Goal: Information Seeking & Learning: Learn about a topic

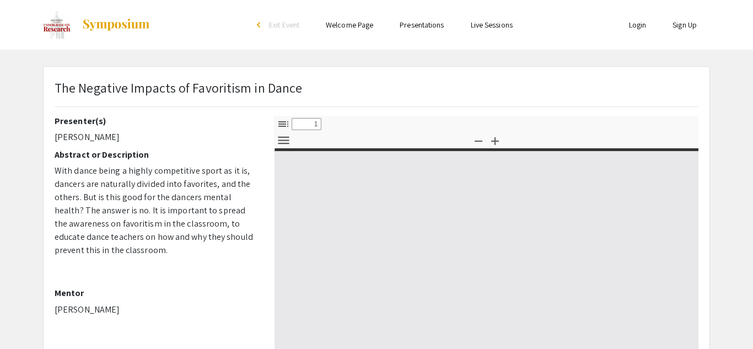
select select "custom"
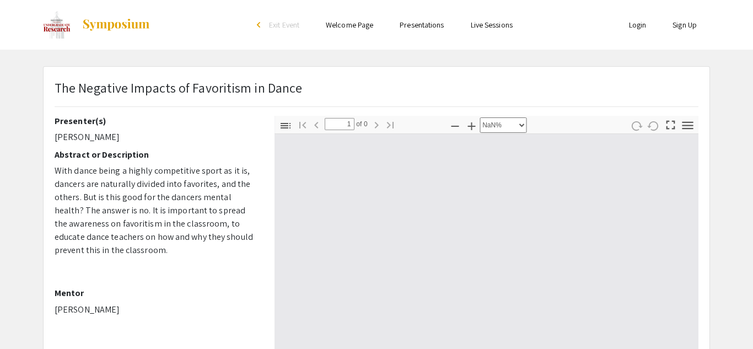
type input "0"
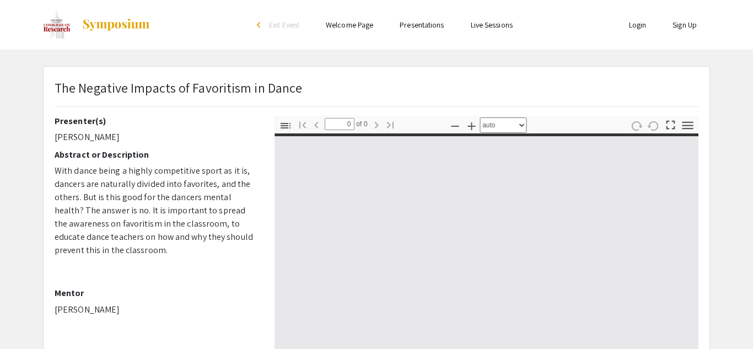
select select "custom"
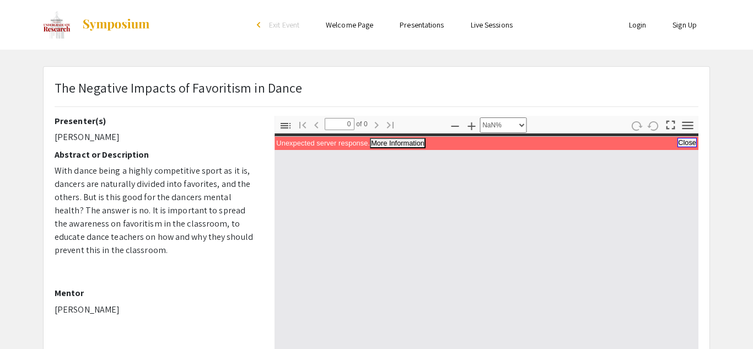
click at [688, 145] on button "Close" at bounding box center [687, 142] width 19 height 9
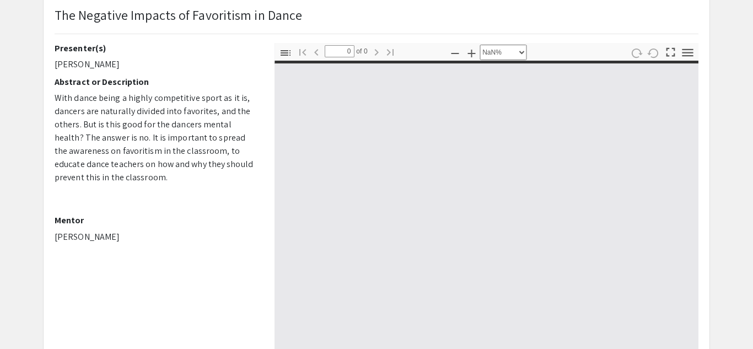
scroll to position [70, 0]
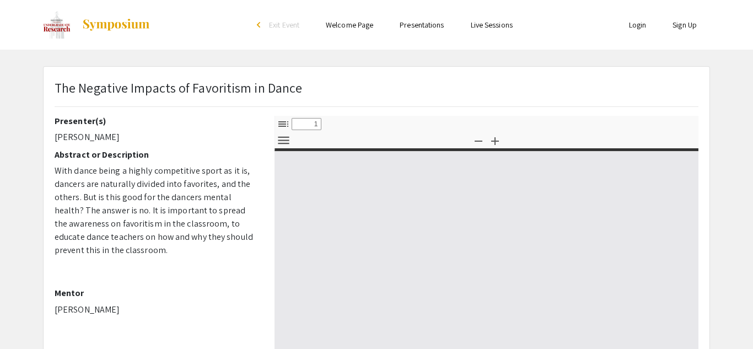
select select "custom"
type input "0"
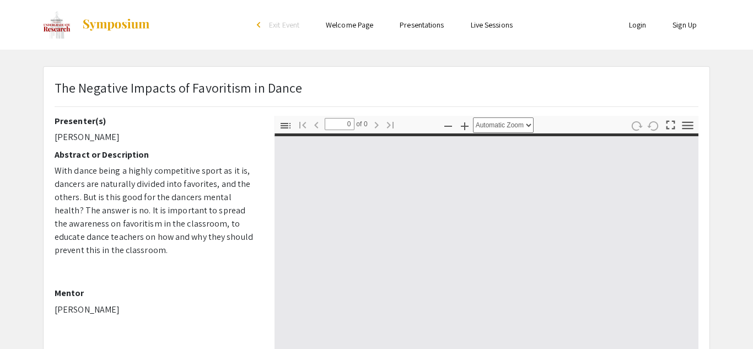
select select "custom"
type input "1"
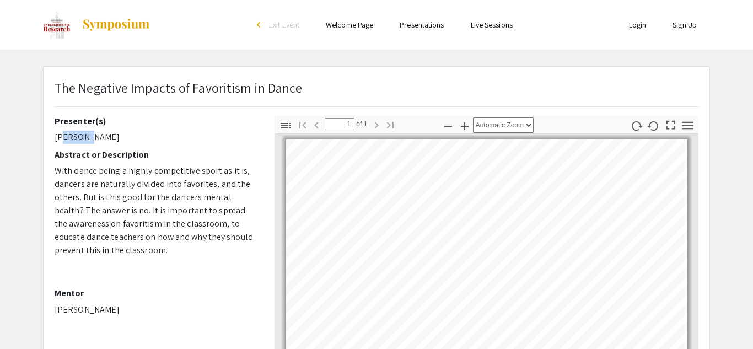
drag, startPoint x: 82, startPoint y: 139, endPoint x: 57, endPoint y: 135, distance: 25.7
click at [57, 135] on p "[PERSON_NAME]" at bounding box center [156, 137] width 203 height 13
click at [83, 139] on p "[PERSON_NAME]" at bounding box center [156, 137] width 203 height 13
drag, startPoint x: 83, startPoint y: 139, endPoint x: 61, endPoint y: 135, distance: 21.9
click at [61, 135] on p "[PERSON_NAME]" at bounding box center [156, 137] width 203 height 13
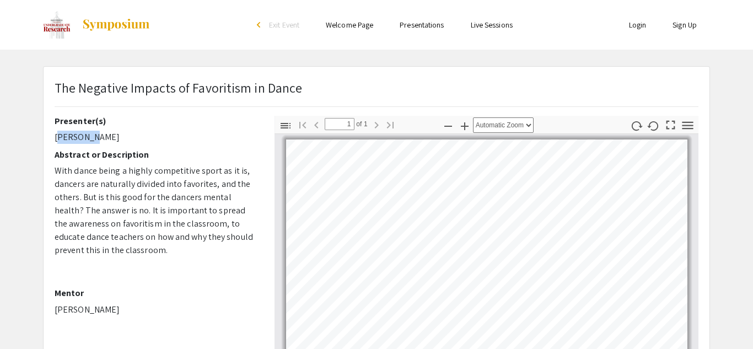
select select "page-width"
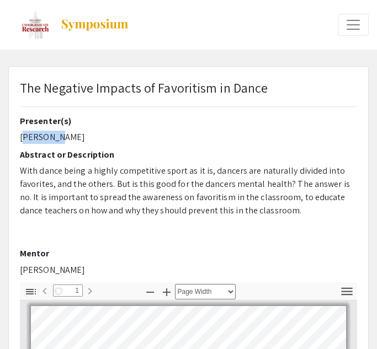
click at [280, 3] on div at bounding box center [279, 25] width 180 height 50
click at [355, 138] on p "[PERSON_NAME]" at bounding box center [187, 137] width 335 height 13
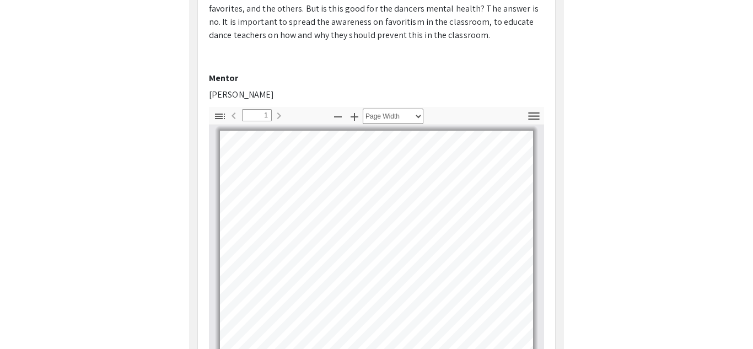
scroll to position [178, 0]
